Goal: Task Accomplishment & Management: Manage account settings

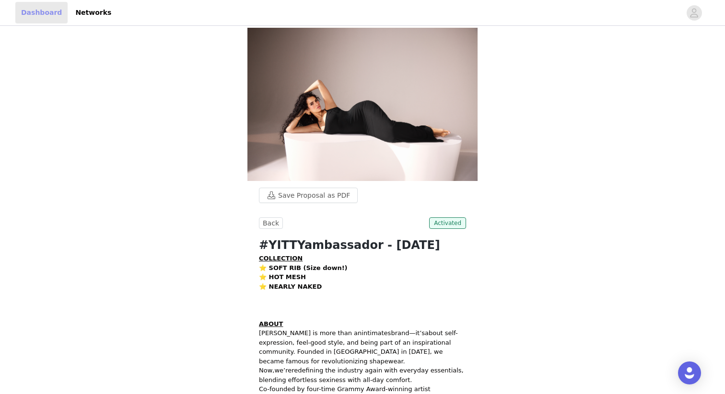
click at [39, 12] on link "Dashboard" at bounding box center [41, 13] width 52 height 22
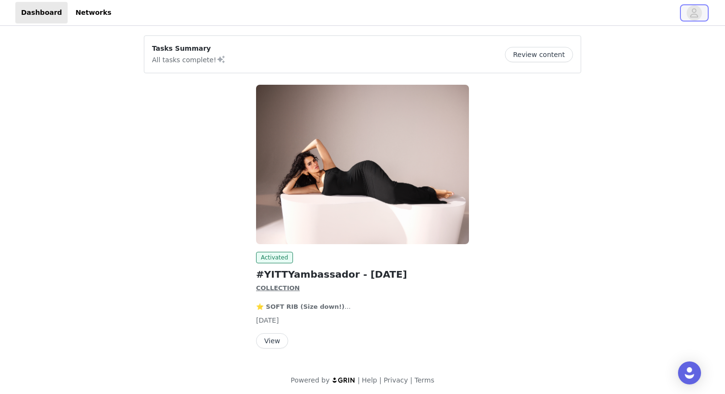
click at [702, 12] on button "button" at bounding box center [694, 12] width 27 height 15
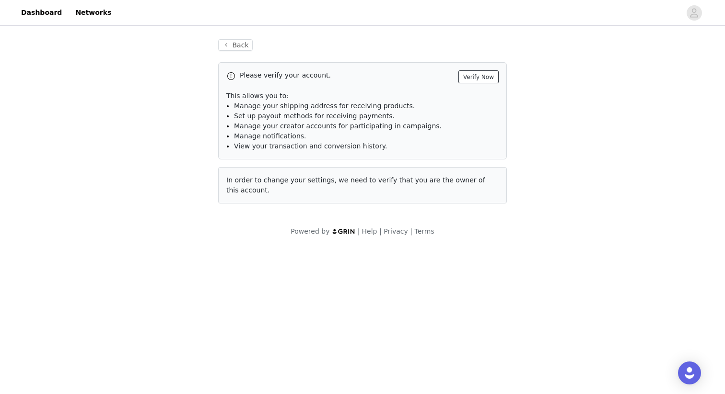
click at [478, 76] on button "Verify Now" at bounding box center [478, 76] width 40 height 13
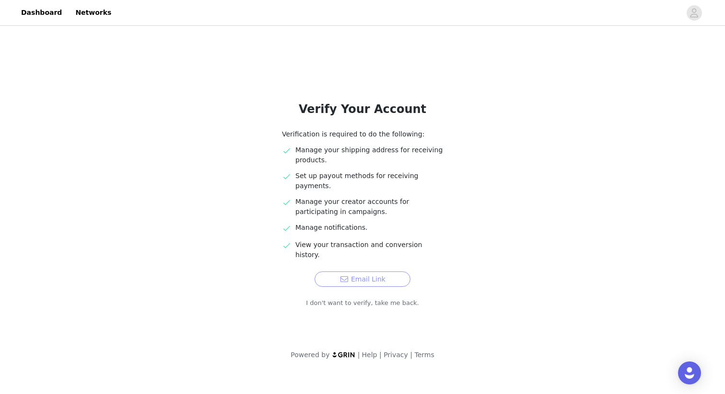
click at [360, 272] on button "Email Link" at bounding box center [362, 279] width 96 height 15
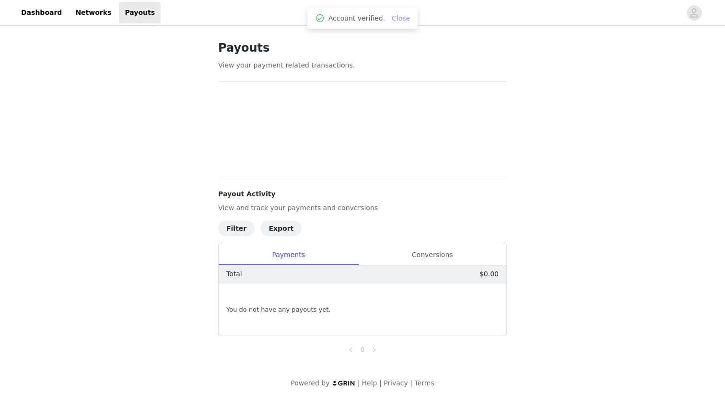
click at [401, 20] on link "Close" at bounding box center [401, 18] width 18 height 8
click at [35, 20] on link "Dashboard" at bounding box center [41, 13] width 52 height 22
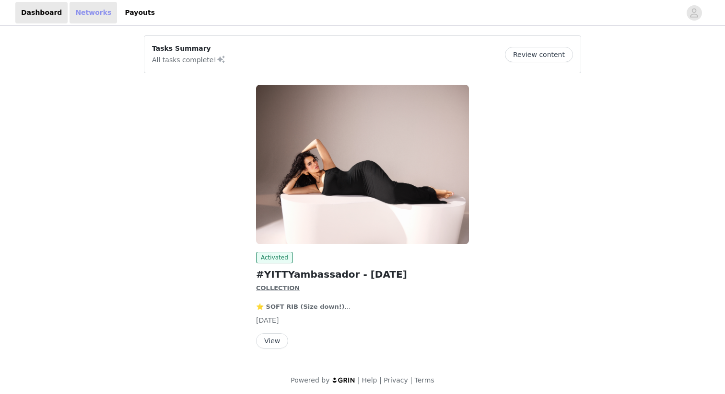
click at [70, 20] on link "Networks" at bounding box center [93, 13] width 47 height 22
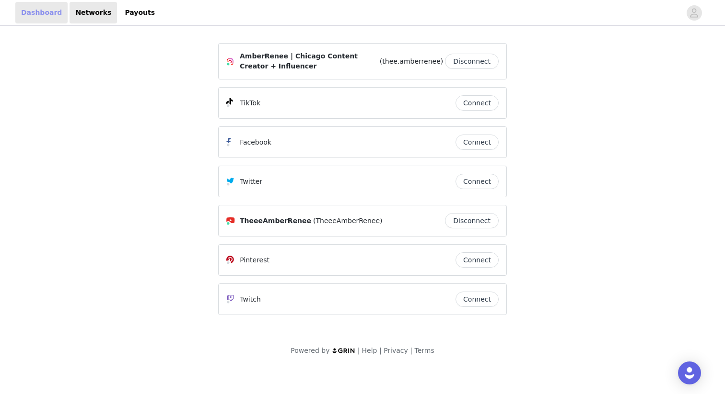
click at [49, 17] on link "Dashboard" at bounding box center [41, 13] width 52 height 22
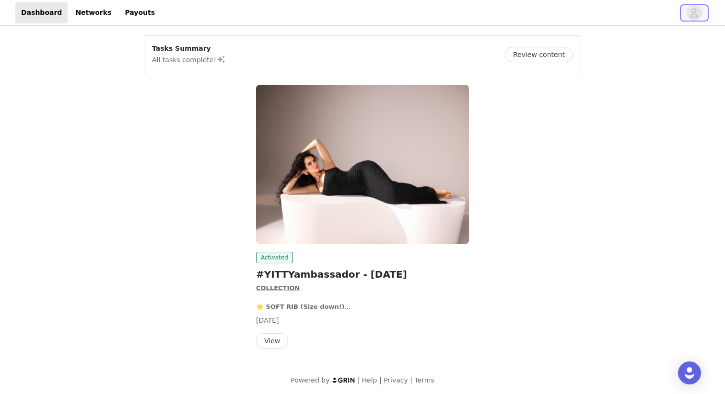
click at [697, 12] on icon "avatar" at bounding box center [693, 12] width 9 height 15
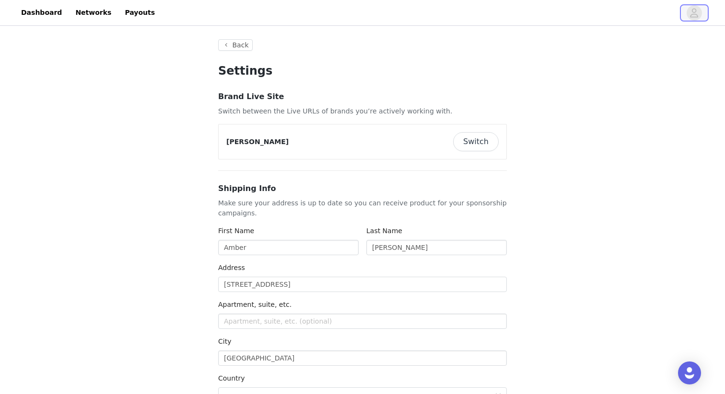
type input "+1 (United States)"
click at [19, 14] on link "Dashboard" at bounding box center [41, 13] width 52 height 22
